Goal: Task Accomplishment & Management: Use online tool/utility

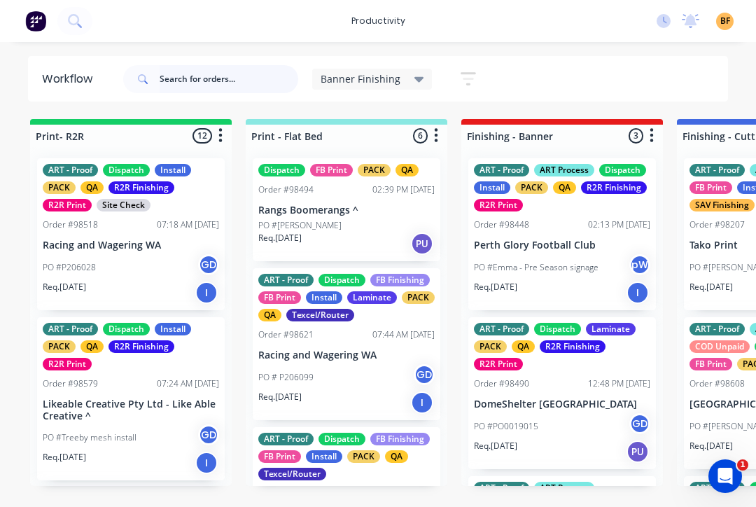
click at [223, 83] on input "text" at bounding box center [229, 79] width 139 height 28
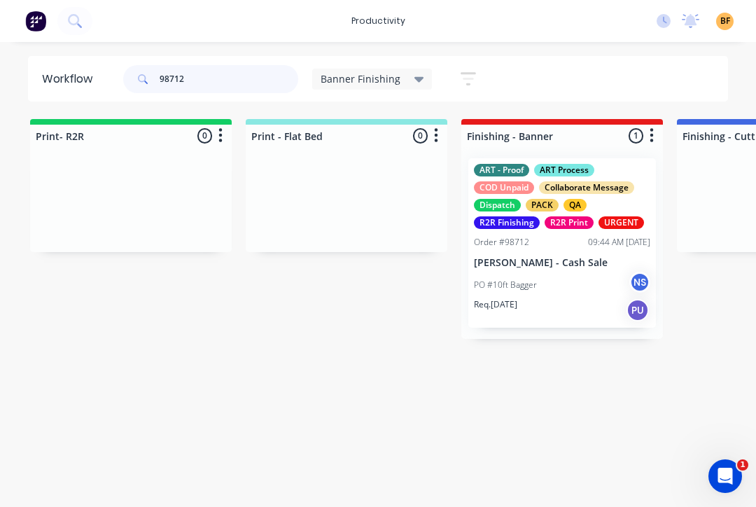
click at [211, 81] on input "98712" at bounding box center [229, 79] width 139 height 28
type input "98712"
click at [561, 313] on div "Req. 26/09/25 PU" at bounding box center [562, 310] width 176 height 24
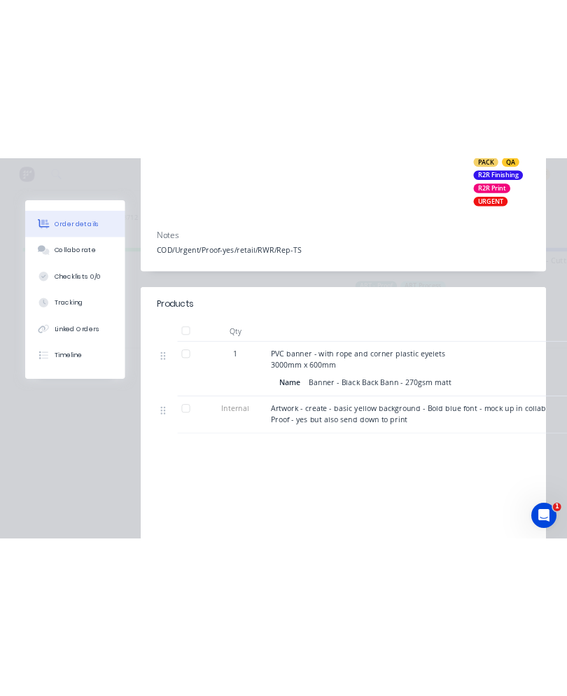
scroll to position [385, 0]
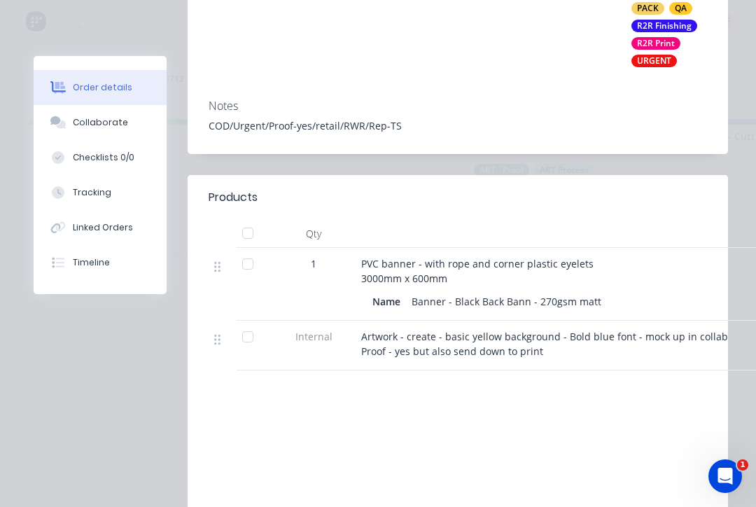
click at [612, 502] on div "Labour $0.00 Sub total $150.00 Margin $0.00 ( 0.00 %) Tax $15.00 Total $165.00" at bounding box center [584, 496] width 245 height 162
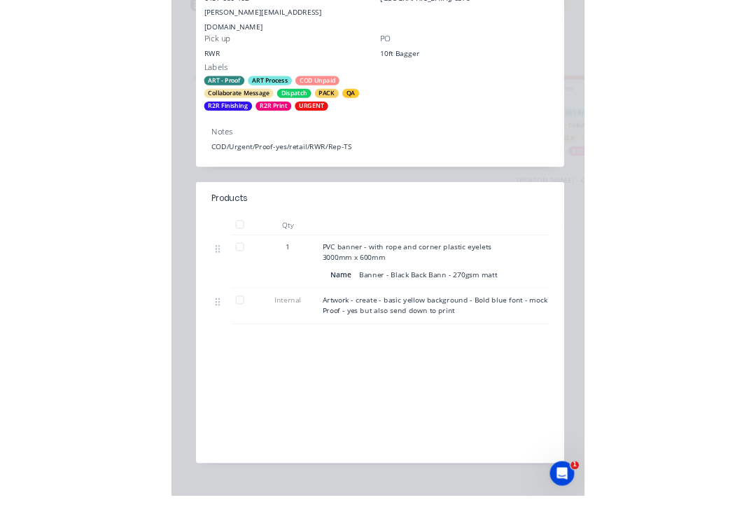
scroll to position [0, 0]
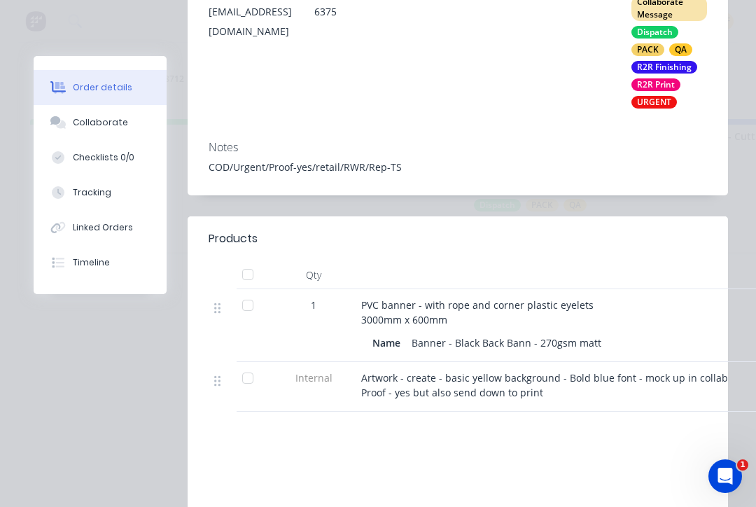
click at [78, 190] on div "Tracking" at bounding box center [92, 192] width 39 height 13
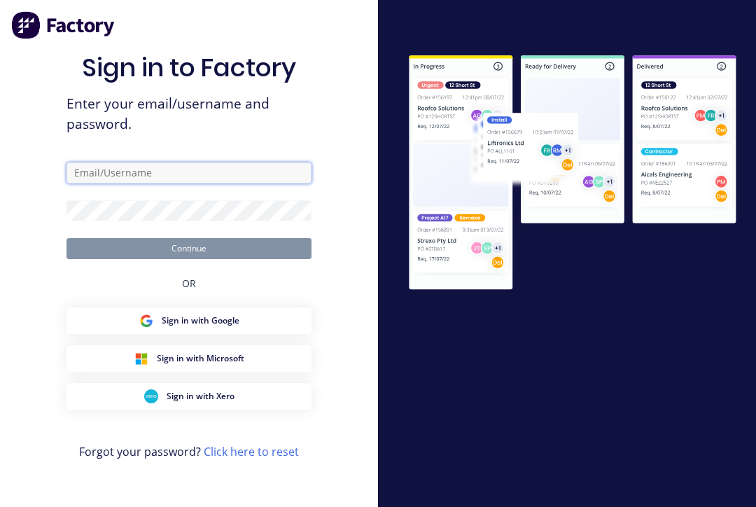
click at [228, 183] on input "text" at bounding box center [189, 172] width 245 height 21
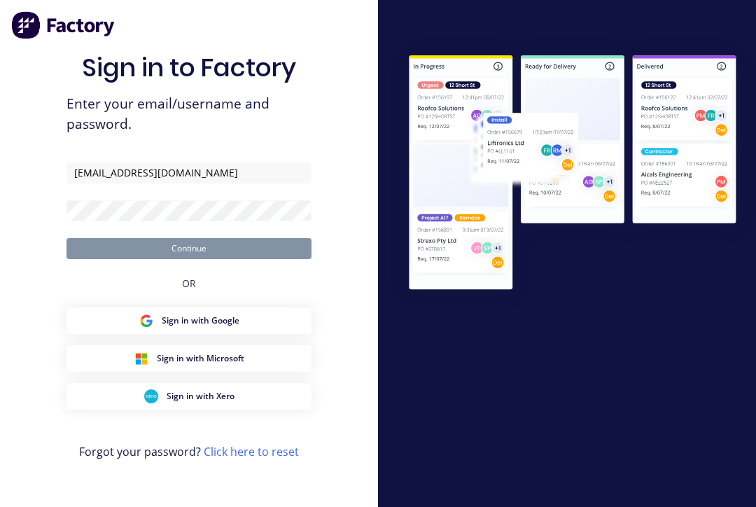
type input "[EMAIL_ADDRESS][DOMAIN_NAME]"
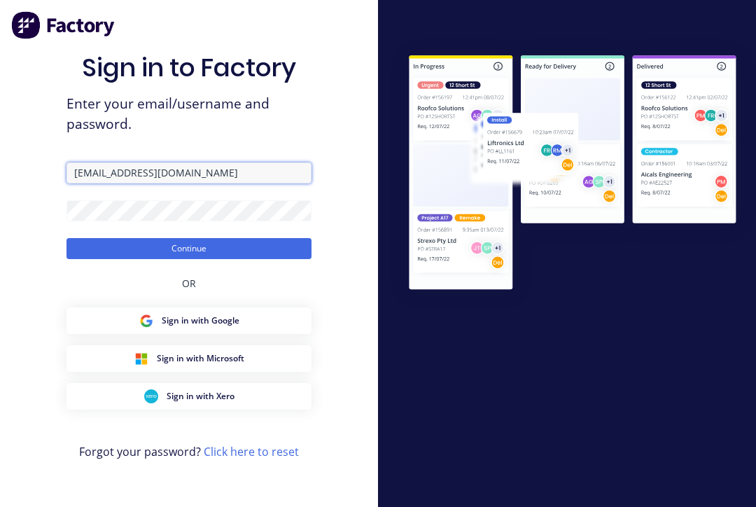
click at [189, 258] on button "Continue" at bounding box center [189, 248] width 245 height 21
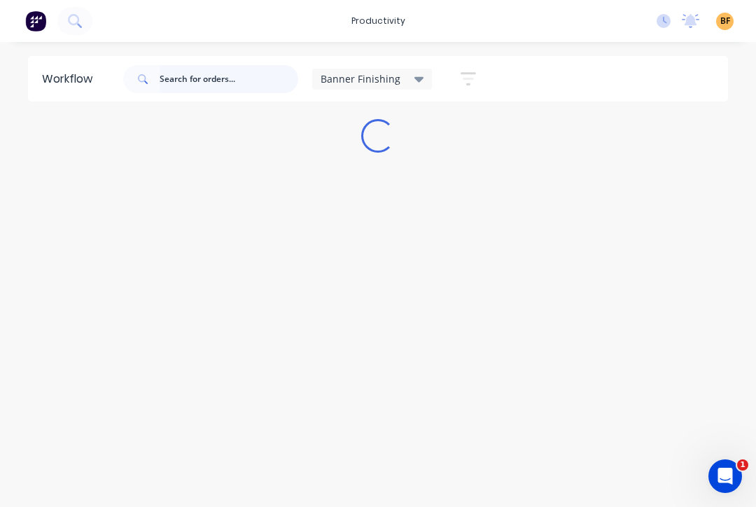
click at [216, 82] on input "text" at bounding box center [229, 79] width 139 height 28
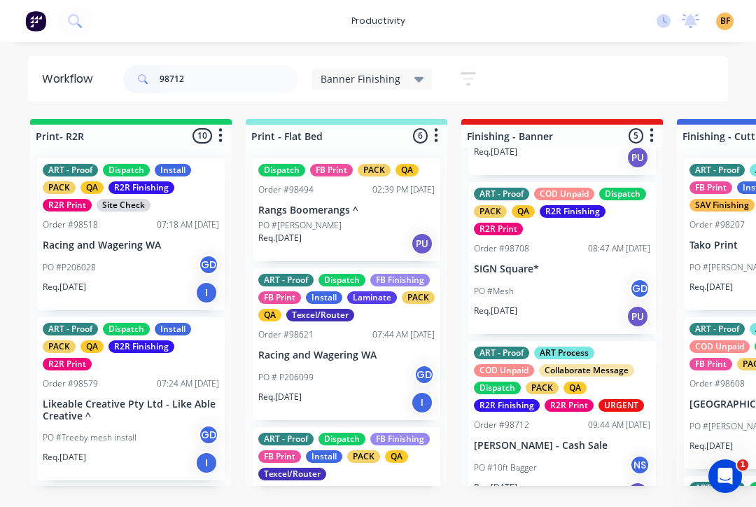
scroll to position [446, 0]
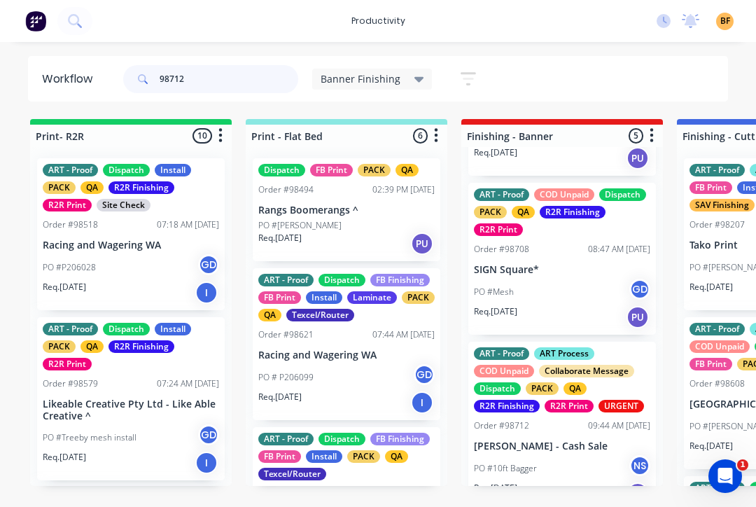
type input "98712"
click at [587, 440] on p "[PERSON_NAME] - Cash Sale" at bounding box center [562, 446] width 176 height 12
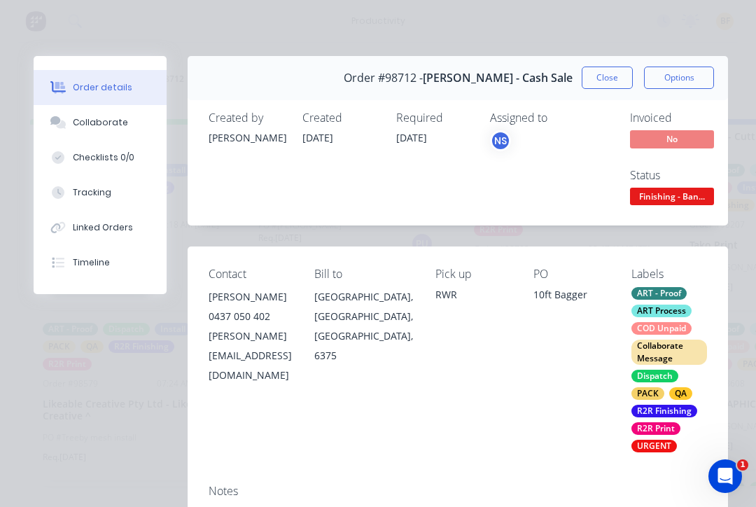
click at [113, 197] on button "Tracking" at bounding box center [100, 192] width 133 height 35
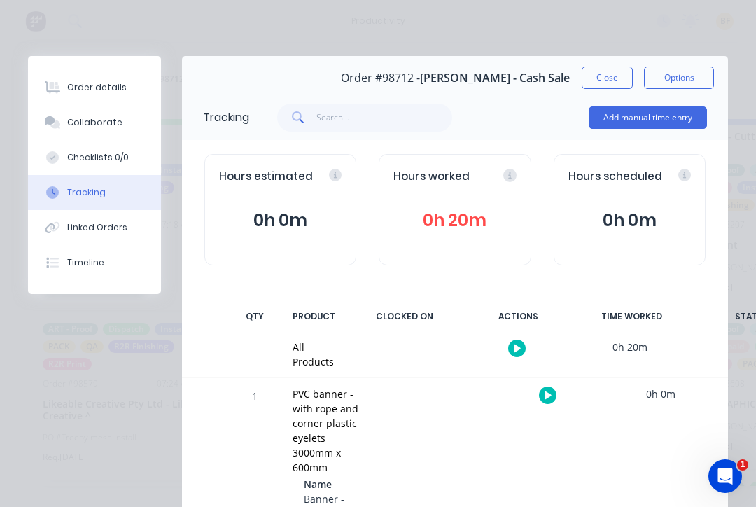
click at [541, 398] on button "button" at bounding box center [548, 395] width 18 height 18
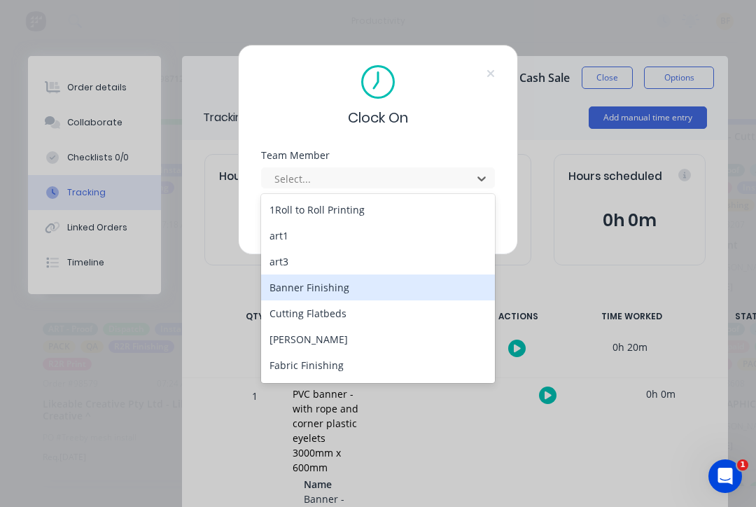
click at [352, 288] on div "Banner Finishing" at bounding box center [378, 287] width 234 height 26
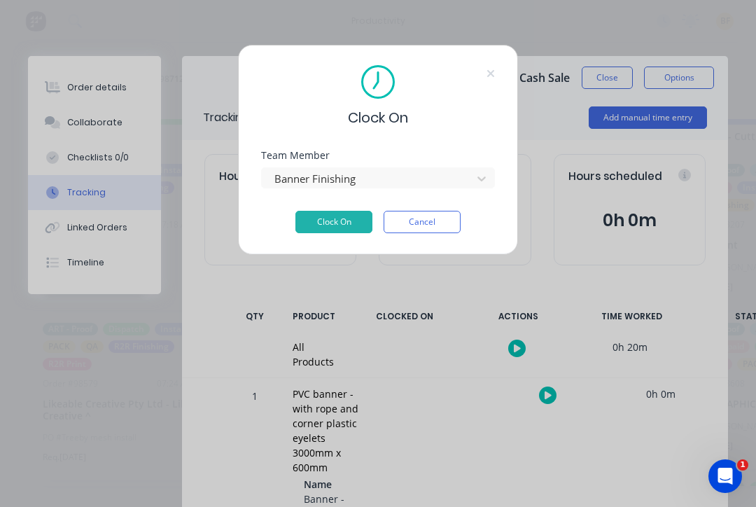
click at [349, 225] on button "Clock On" at bounding box center [333, 222] width 77 height 22
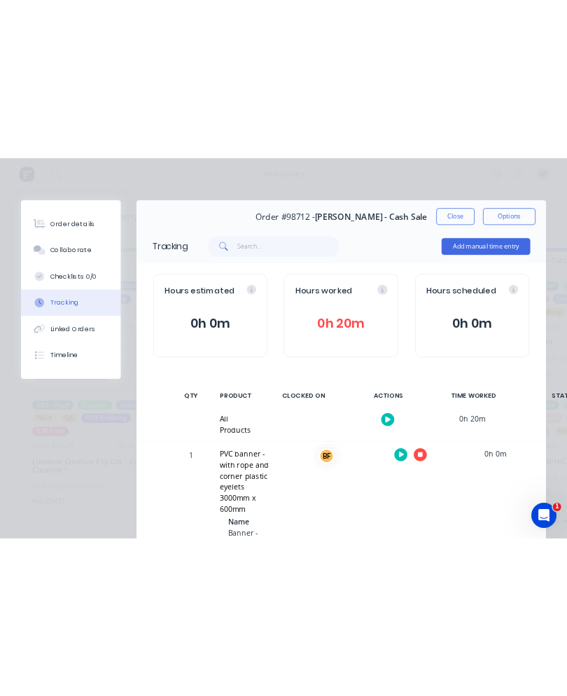
scroll to position [258, 0]
